Goal: Complete application form: Complete application form

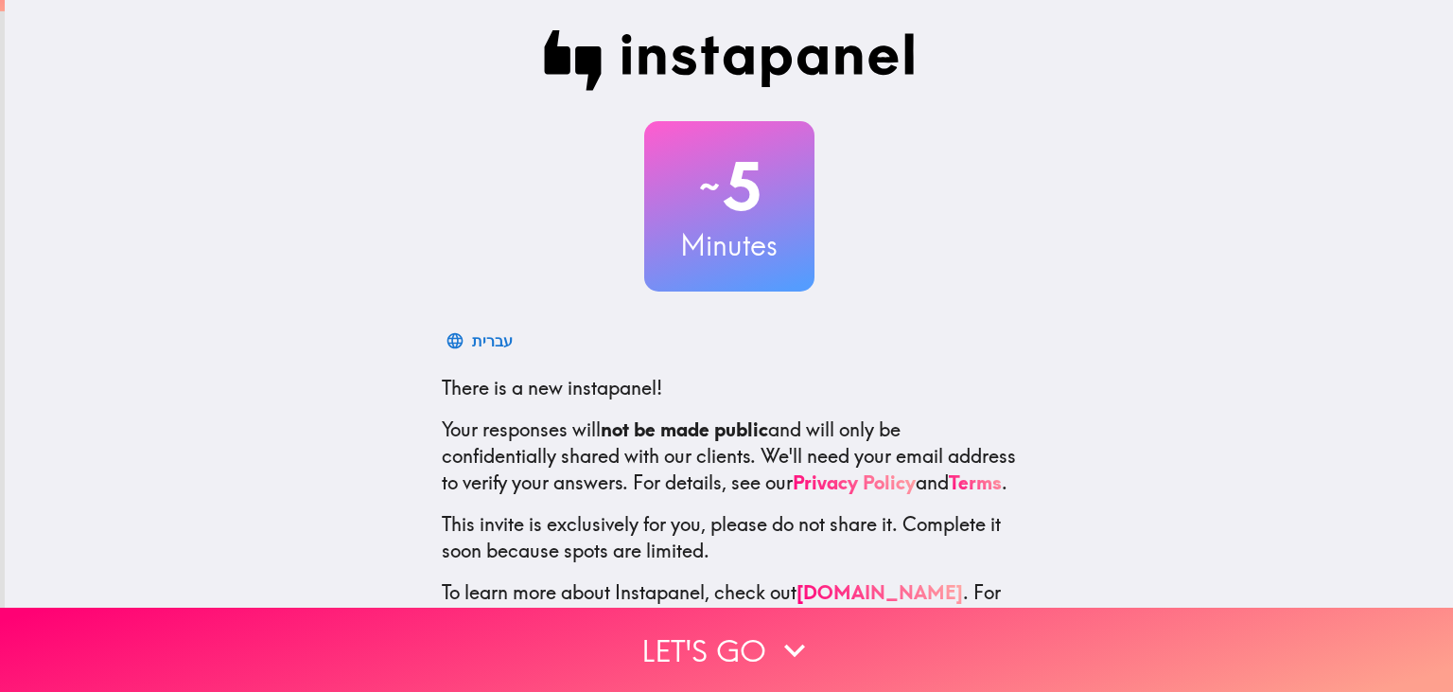
scroll to position [80, 0]
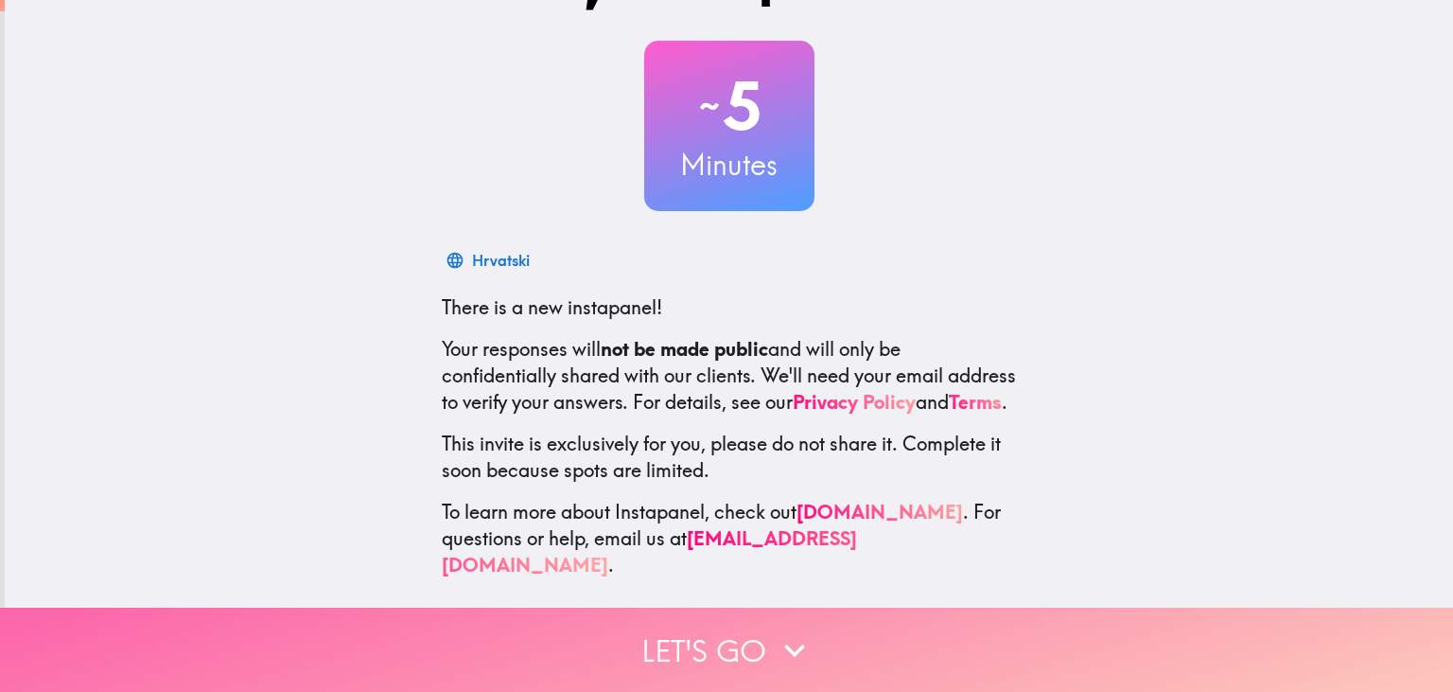
click at [729, 653] on button "Let's go" at bounding box center [726, 649] width 1453 height 84
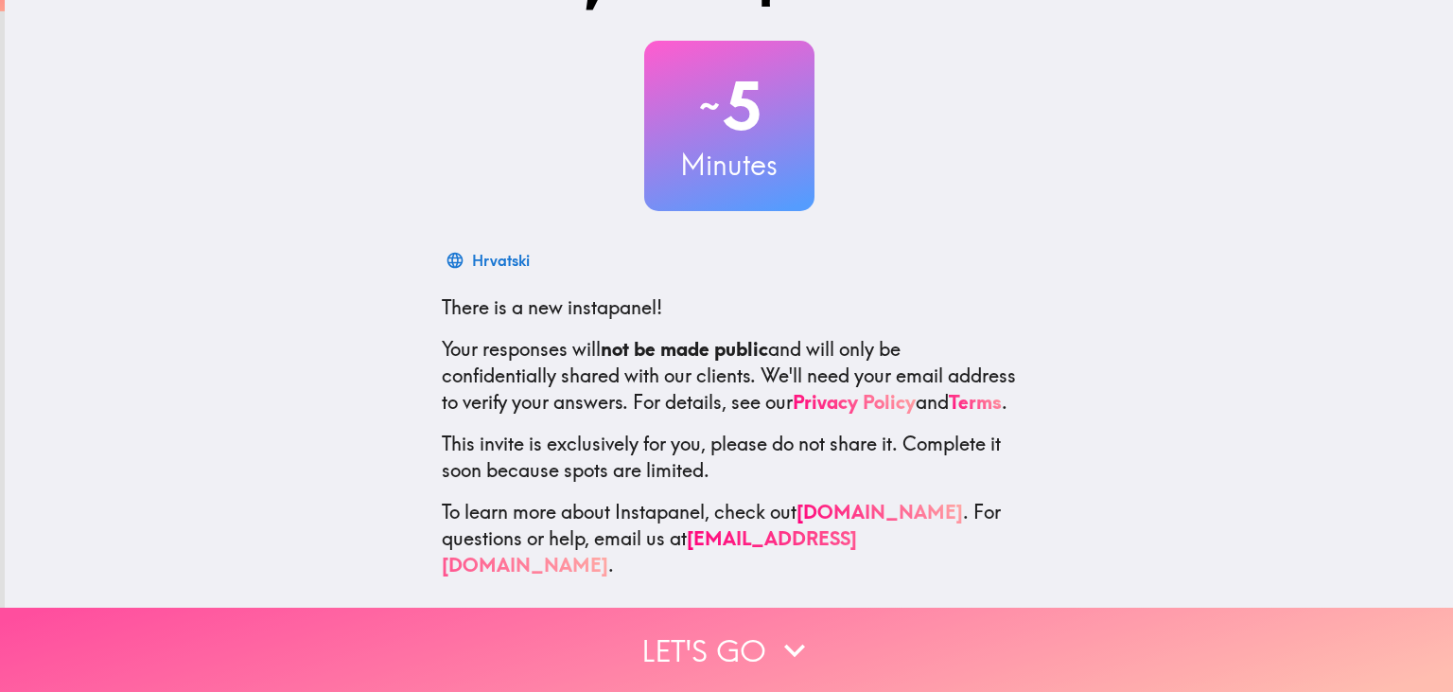
scroll to position [0, 0]
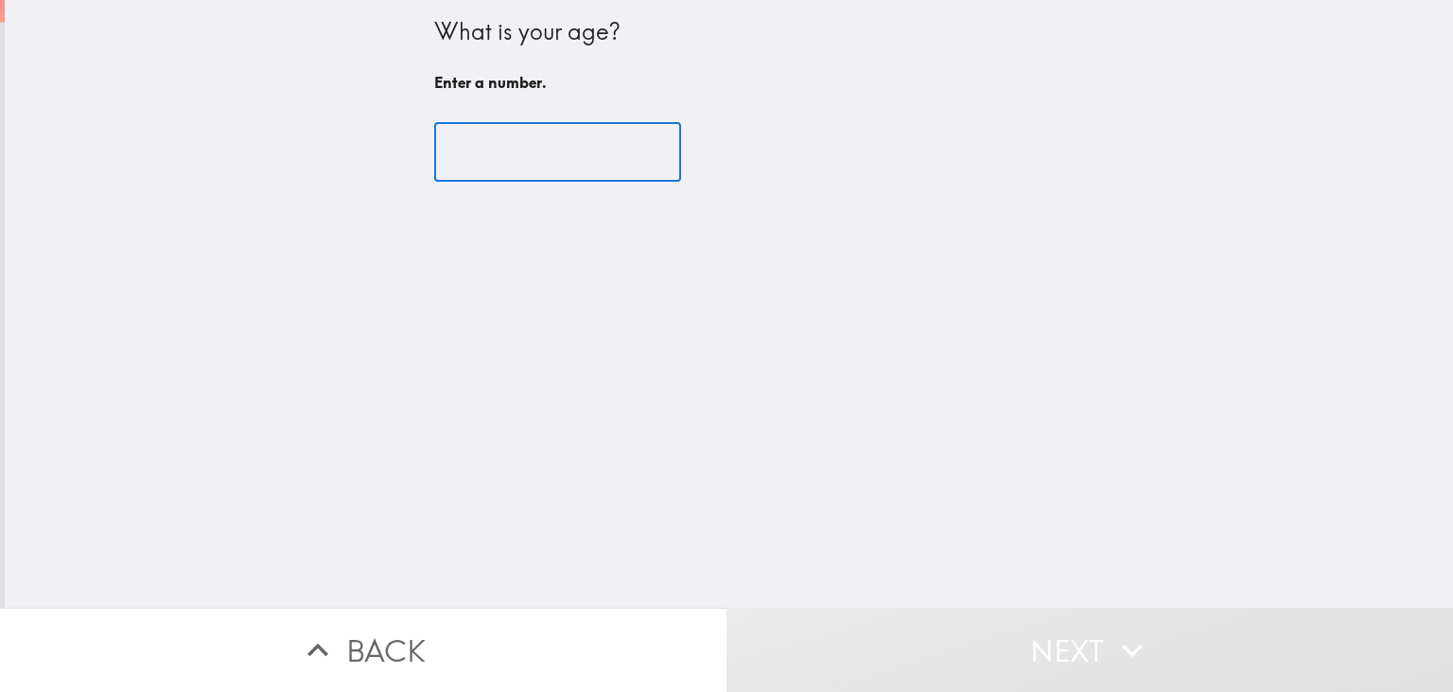
click at [552, 152] on input "number" at bounding box center [557, 152] width 247 height 59
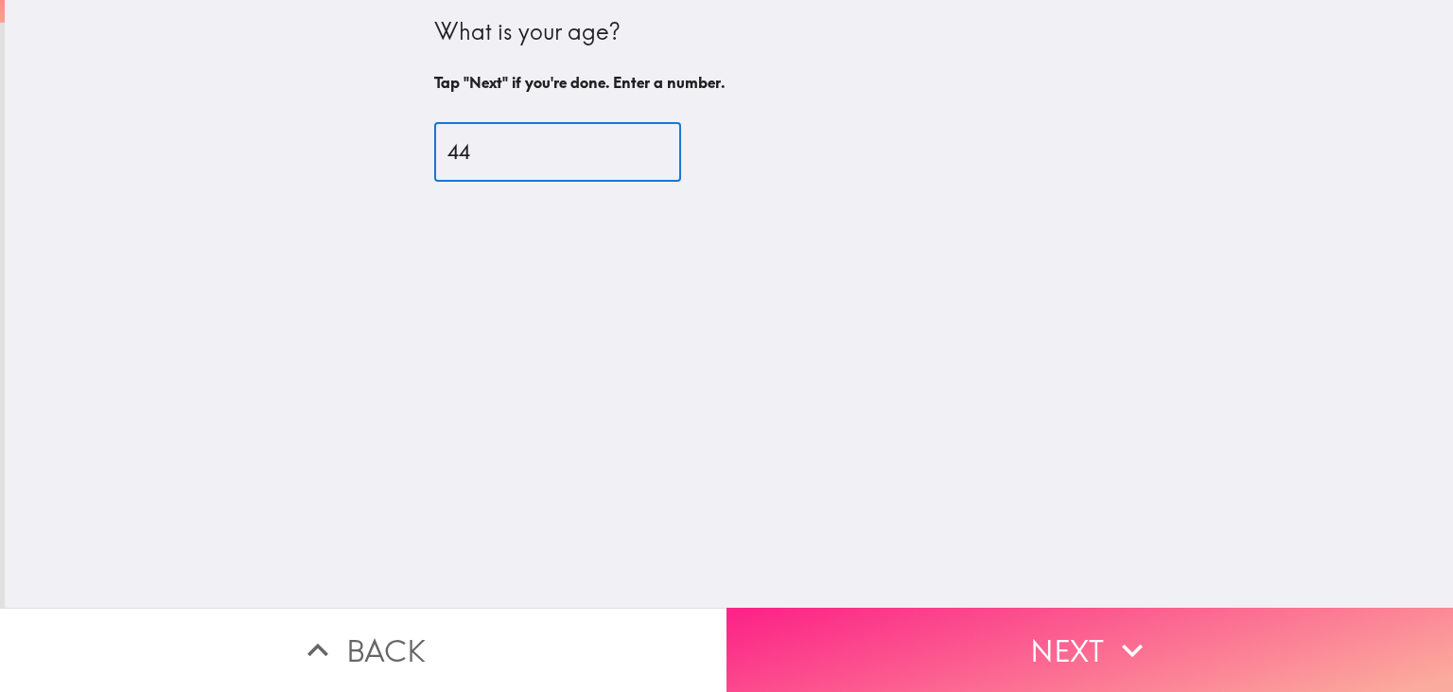
type input "44"
click at [935, 648] on button "Next" at bounding box center [1090, 649] width 727 height 84
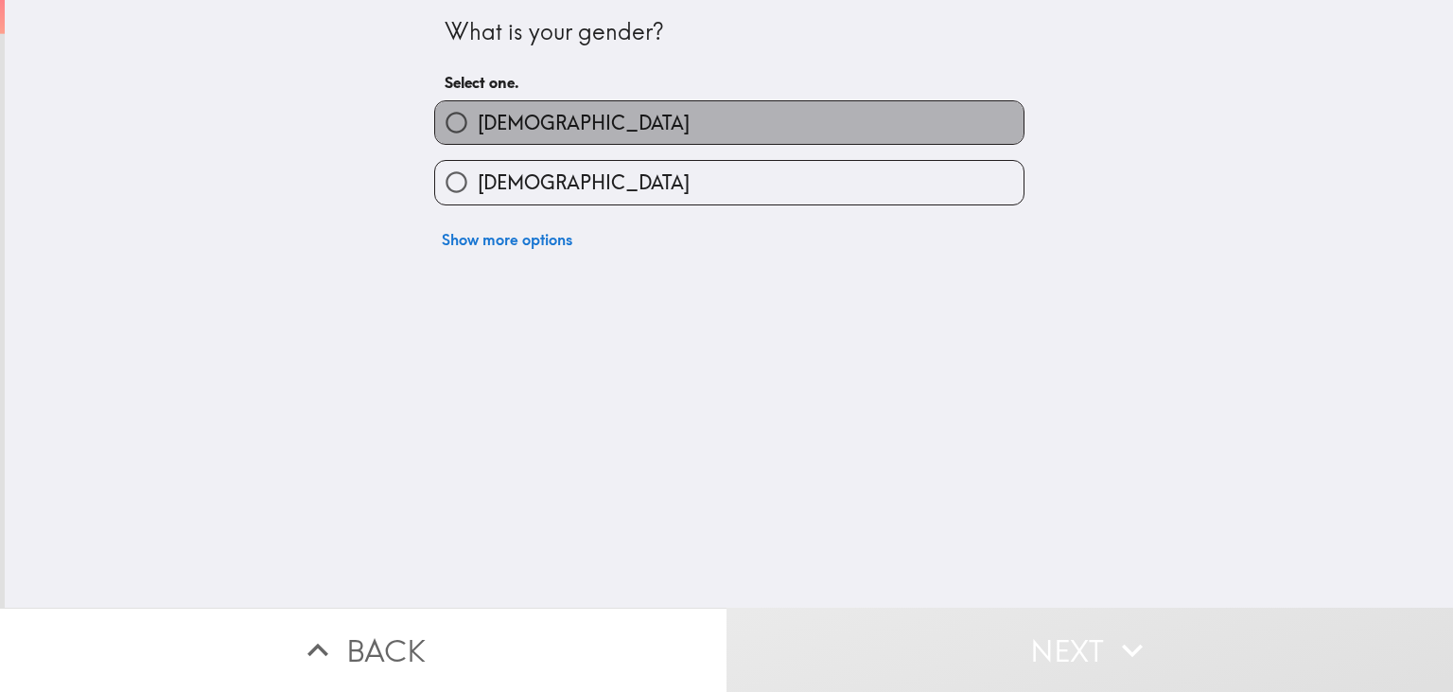
click at [735, 108] on label "[DEMOGRAPHIC_DATA]" at bounding box center [729, 122] width 589 height 43
click at [478, 108] on input "[DEMOGRAPHIC_DATA]" at bounding box center [456, 122] width 43 height 43
radio input "true"
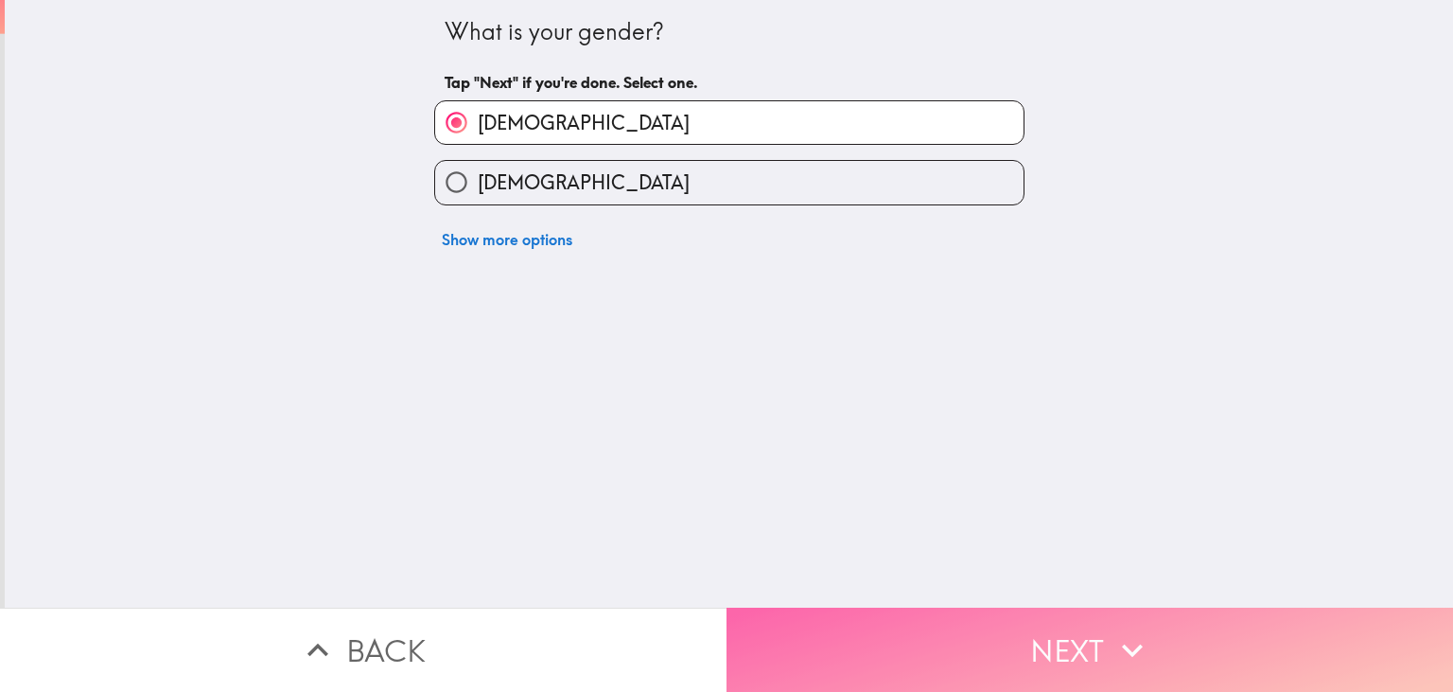
click at [969, 624] on button "Next" at bounding box center [1090, 649] width 727 height 84
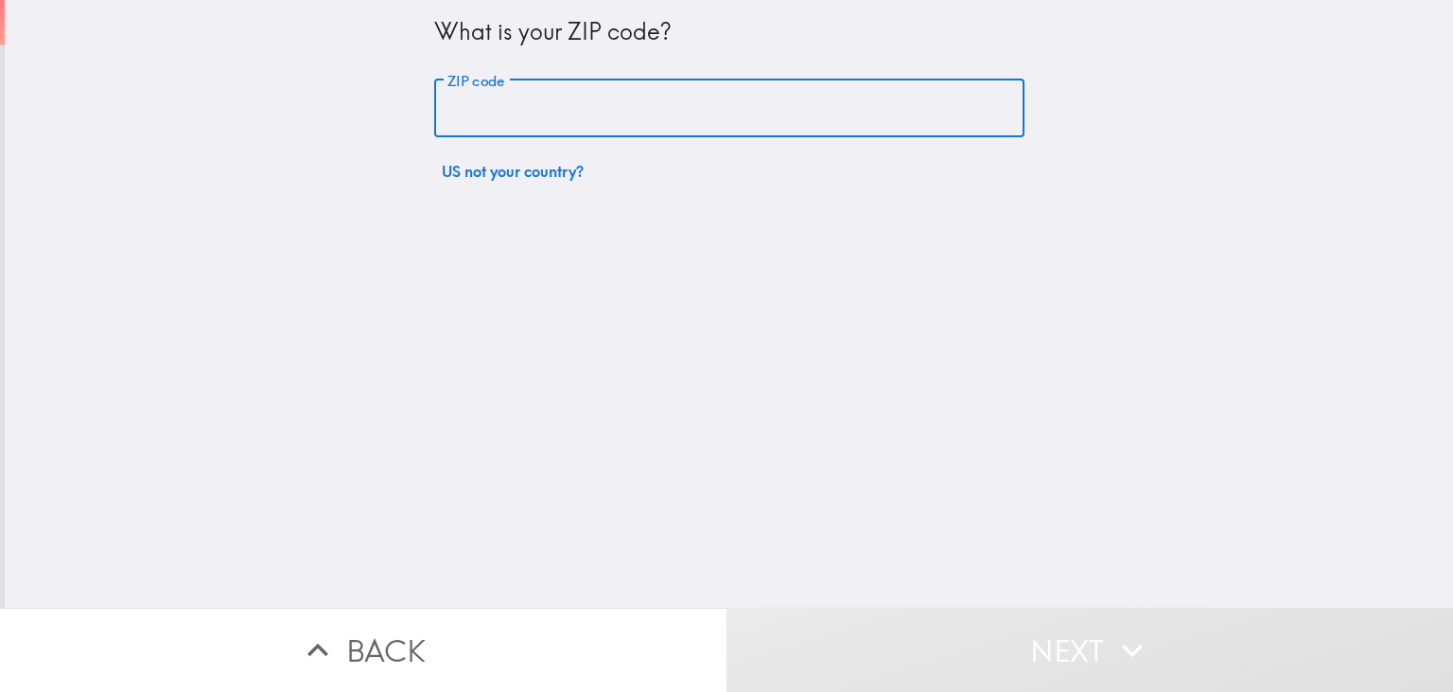
click at [814, 98] on input "ZIP code" at bounding box center [729, 108] width 590 height 59
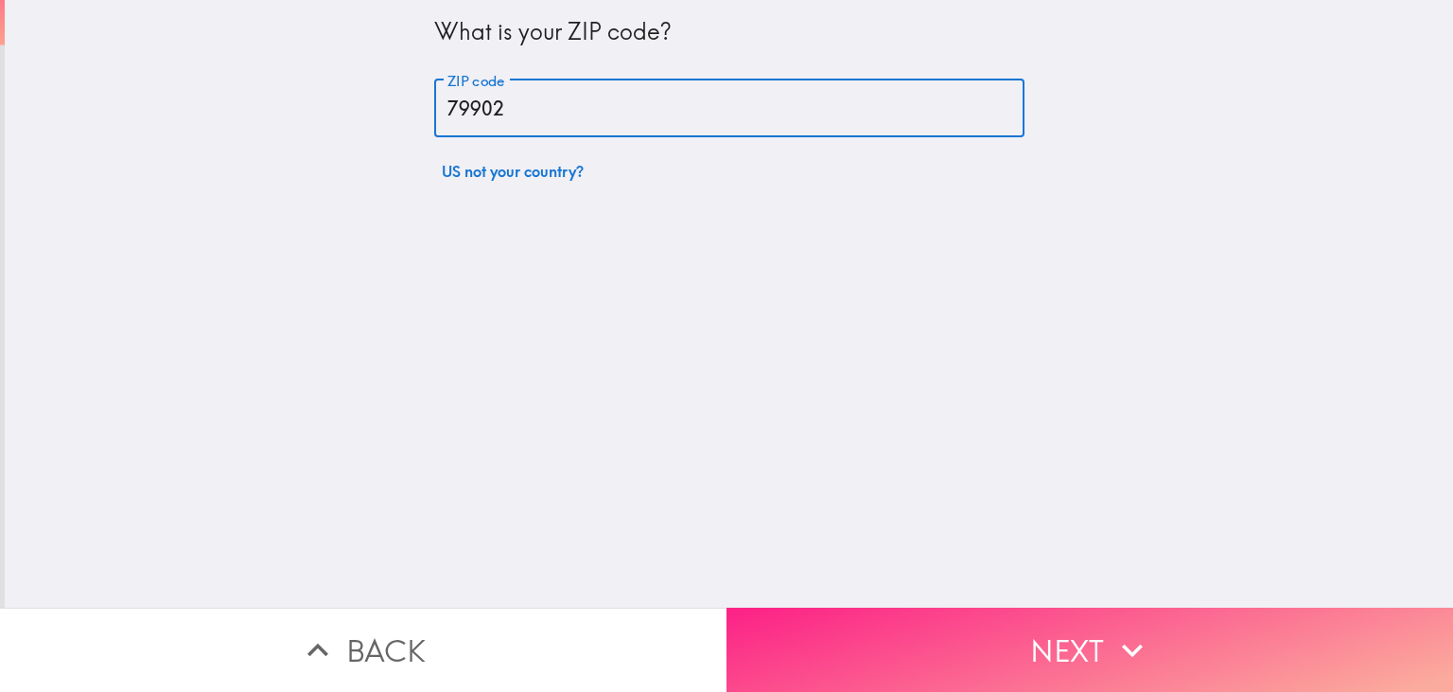
type input "79902"
click at [1086, 646] on button "Next" at bounding box center [1090, 649] width 727 height 84
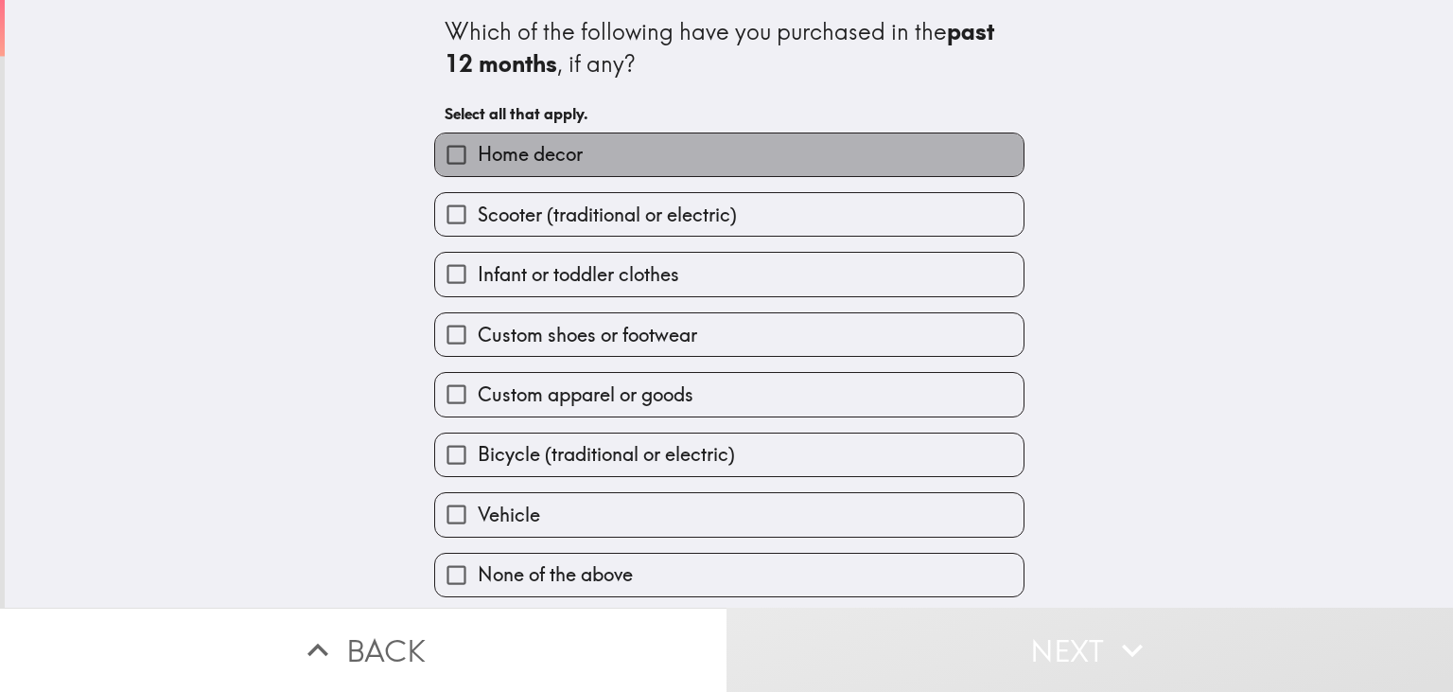
click at [728, 150] on label "Home decor" at bounding box center [729, 154] width 589 height 43
click at [478, 150] on input "Home decor" at bounding box center [456, 154] width 43 height 43
checkbox input "true"
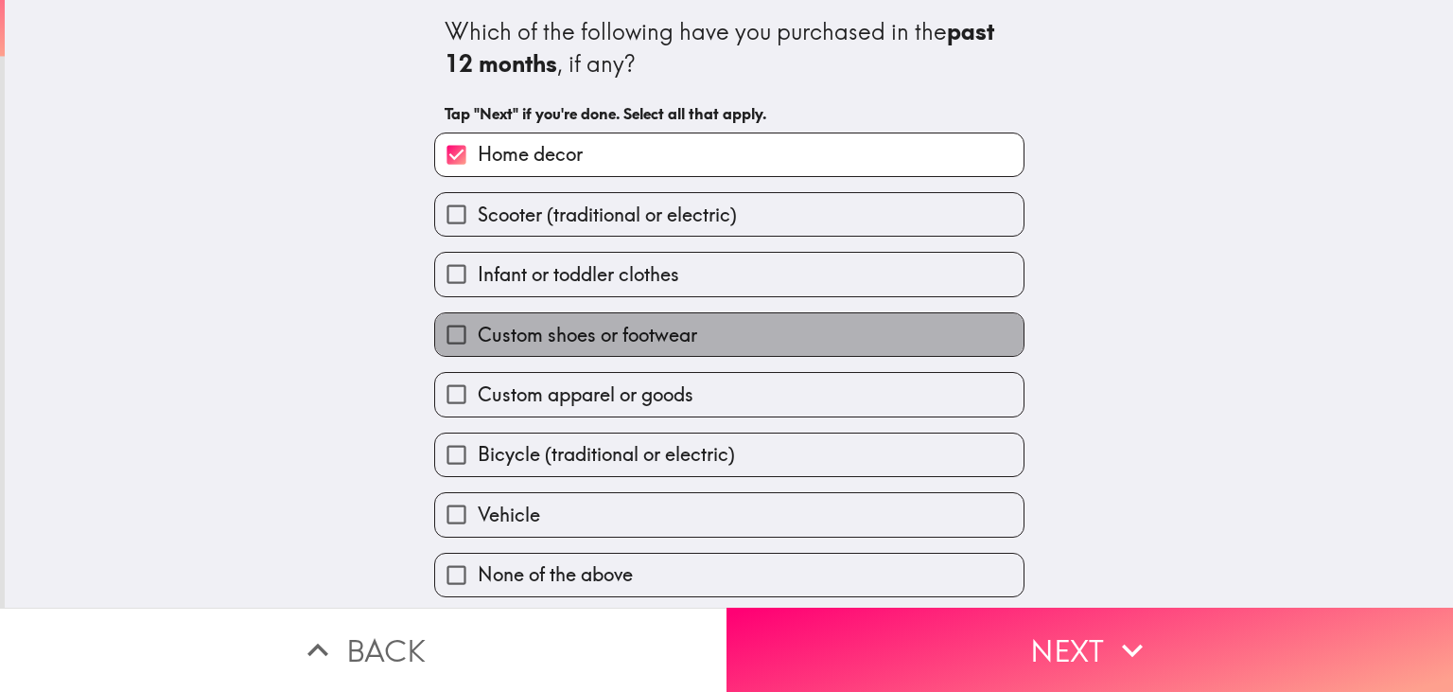
click at [768, 339] on label "Custom shoes or footwear" at bounding box center [729, 334] width 589 height 43
click at [478, 339] on input "Custom shoes or footwear" at bounding box center [456, 334] width 43 height 43
checkbox input "true"
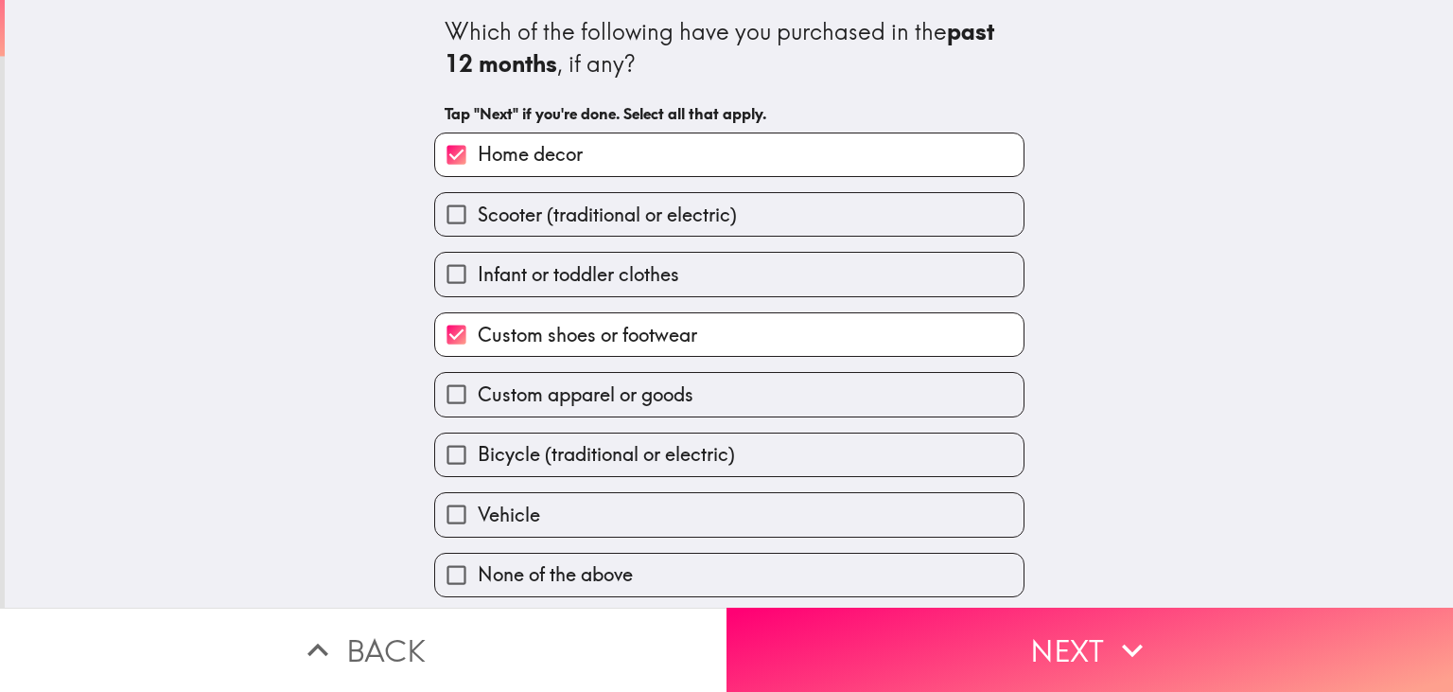
click at [756, 390] on label "Custom apparel or goods" at bounding box center [729, 394] width 589 height 43
click at [478, 390] on input "Custom apparel or goods" at bounding box center [456, 394] width 43 height 43
checkbox input "true"
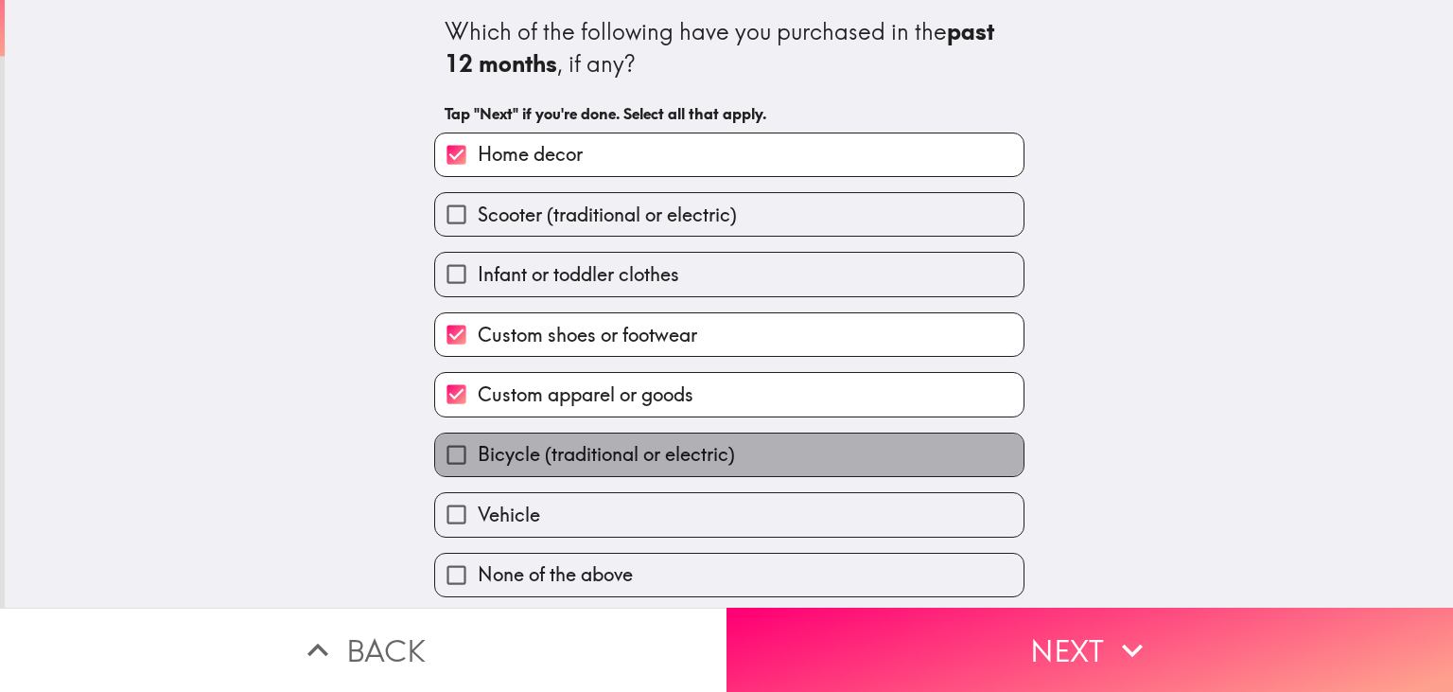
click at [735, 442] on span "Bicycle (traditional or electric)" at bounding box center [606, 454] width 257 height 26
click at [478, 442] on input "Bicycle (traditional or electric)" at bounding box center [456, 454] width 43 height 43
checkbox input "true"
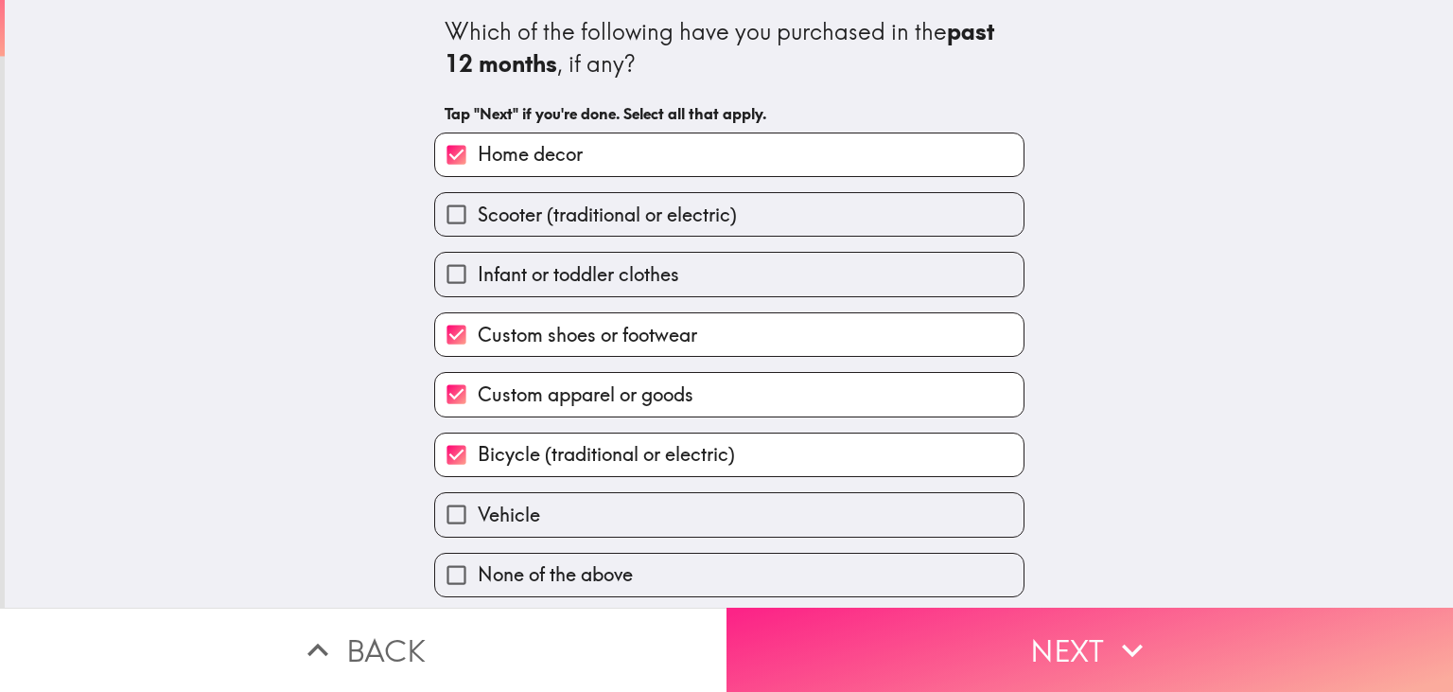
click at [884, 628] on button "Next" at bounding box center [1090, 649] width 727 height 84
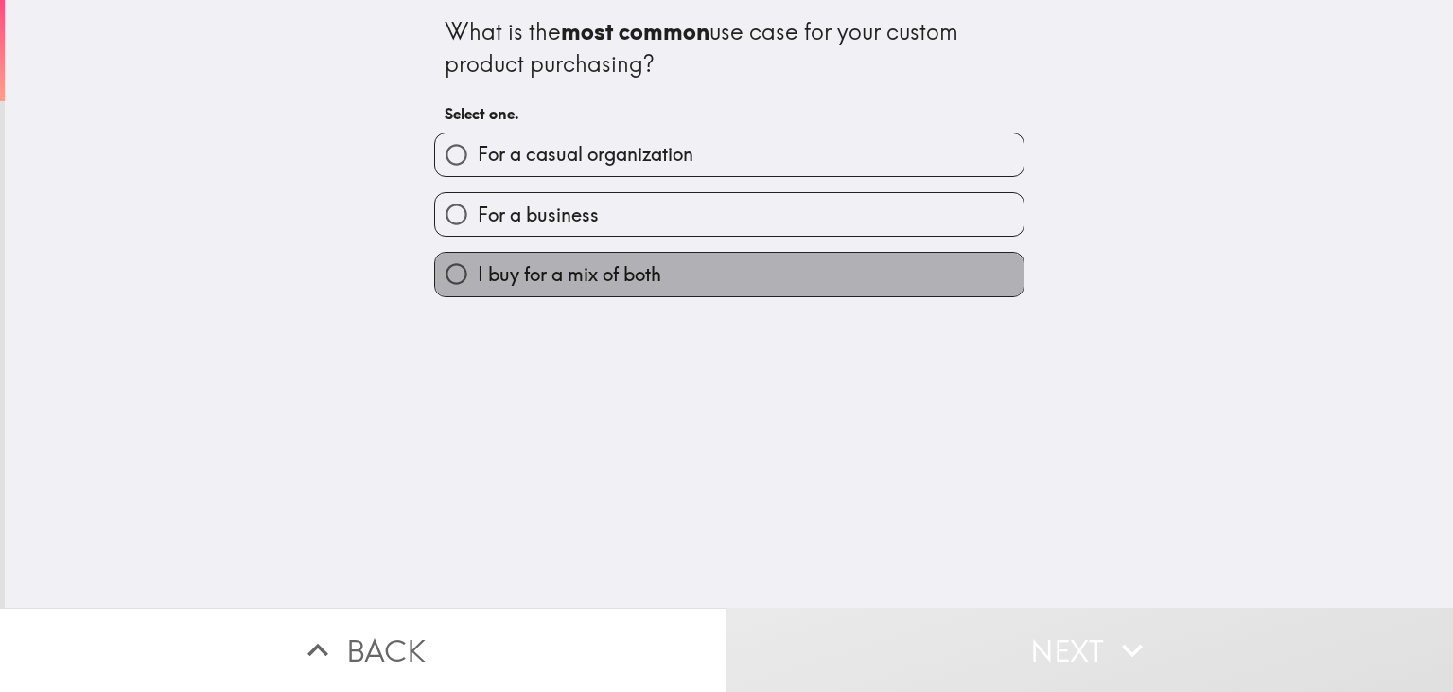
click at [696, 263] on label "I buy for a mix of both" at bounding box center [729, 274] width 589 height 43
click at [478, 263] on input "I buy for a mix of both" at bounding box center [456, 274] width 43 height 43
radio input "true"
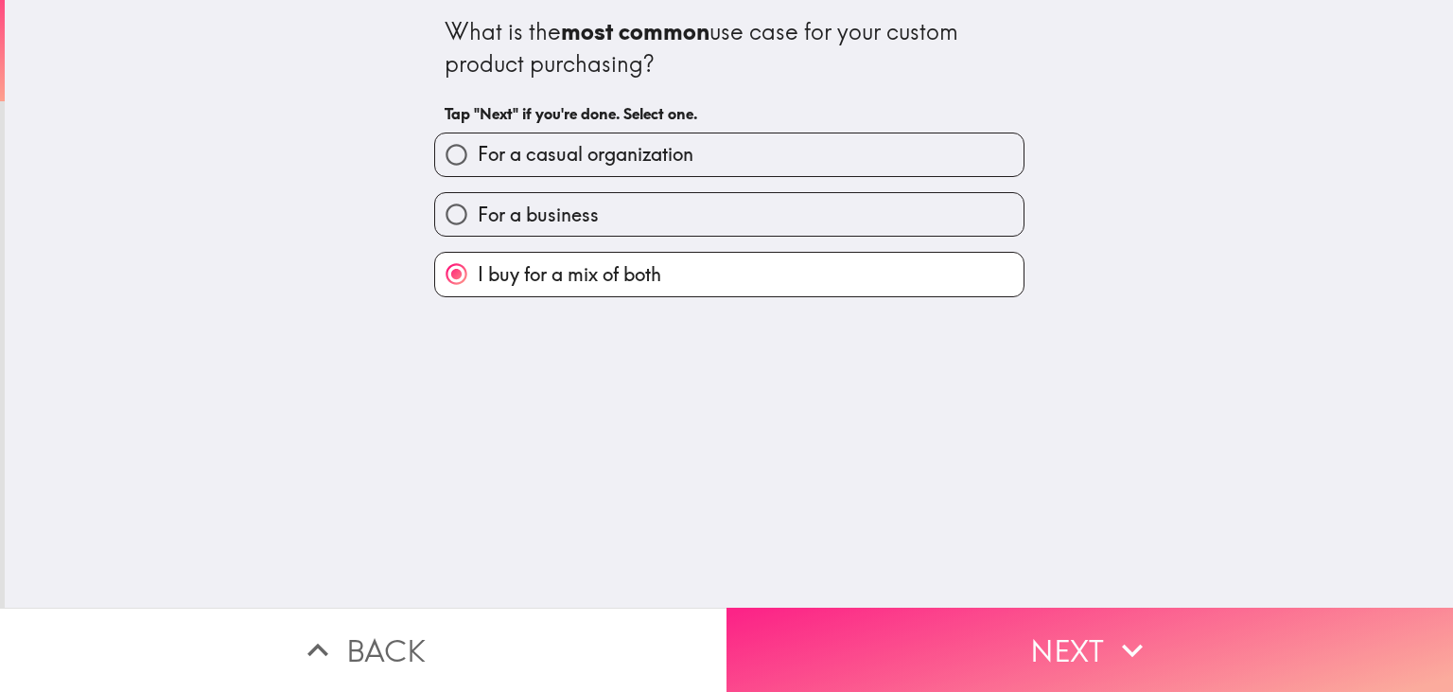
click at [874, 630] on button "Next" at bounding box center [1090, 649] width 727 height 84
